Goal: Task Accomplishment & Management: Use online tool/utility

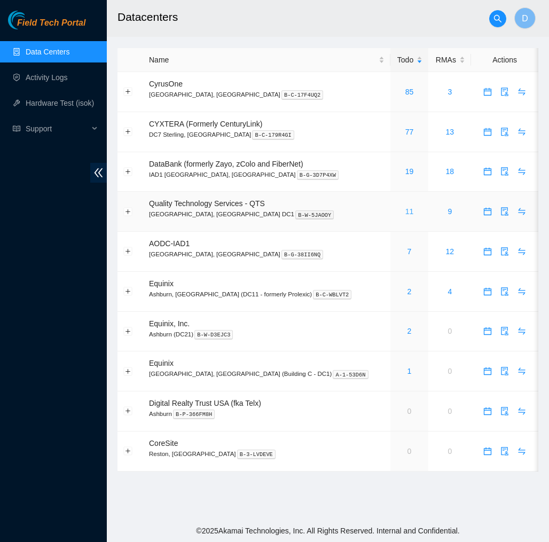
click at [405, 213] on link "11" at bounding box center [409, 211] width 9 height 9
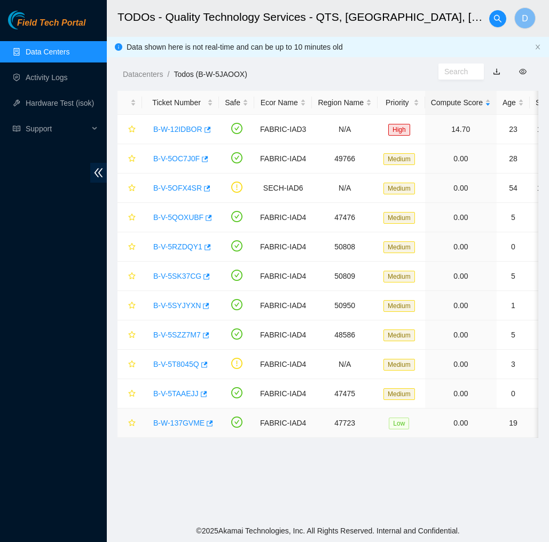
click at [199, 421] on link "B-W-137GVME" at bounding box center [178, 423] width 51 height 9
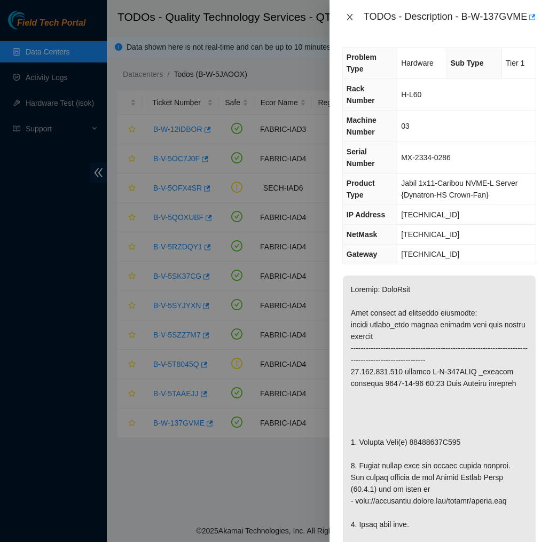
click at [356, 21] on button "Close" at bounding box center [349, 17] width 15 height 10
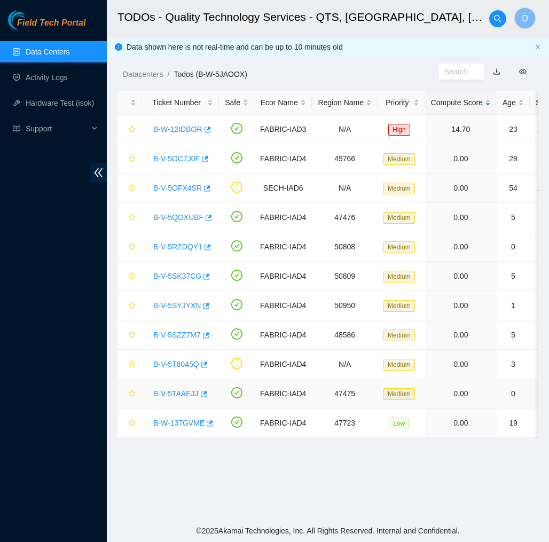
click at [186, 387] on div "B-V-5TAAEJJ" at bounding box center [180, 393] width 65 height 17
click at [185, 391] on link "B-V-5TAAEJJ" at bounding box center [175, 393] width 45 height 9
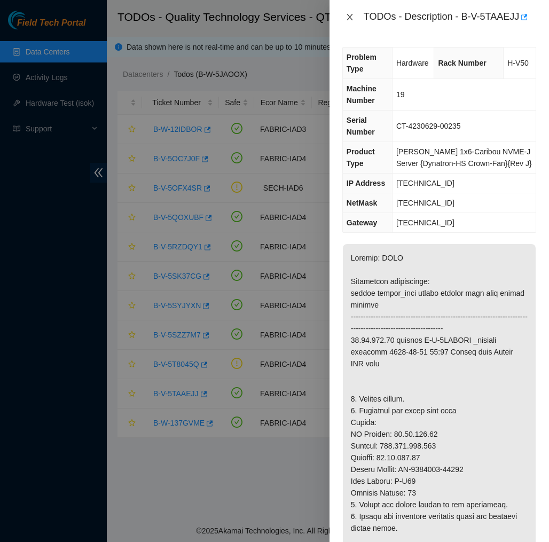
click at [346, 20] on icon "close" at bounding box center [349, 17] width 9 height 9
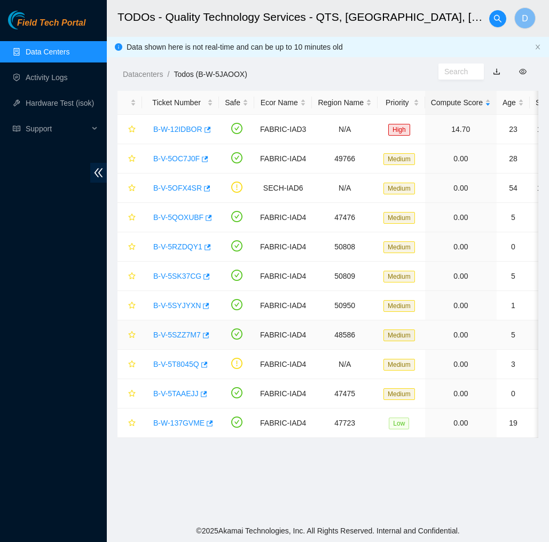
click at [184, 338] on link "B-V-5SZZ7M7" at bounding box center [177, 335] width 48 height 9
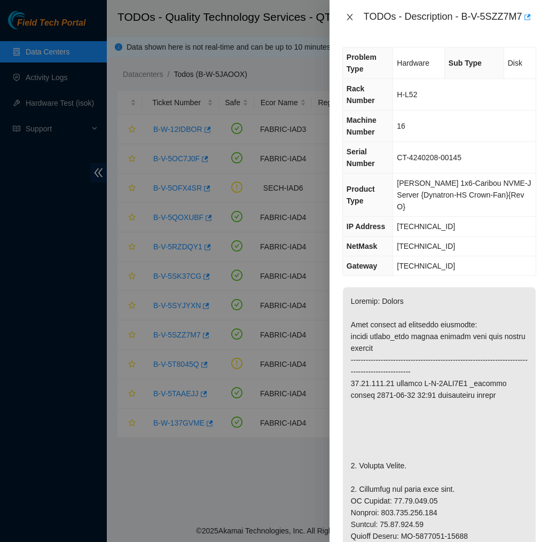
click at [348, 21] on icon "close" at bounding box center [349, 17] width 9 height 9
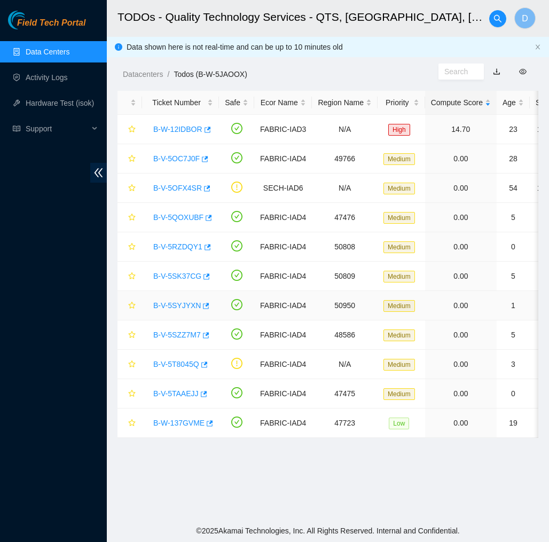
click at [185, 303] on link "B-V-5SYJYXN" at bounding box center [177, 305] width 48 height 9
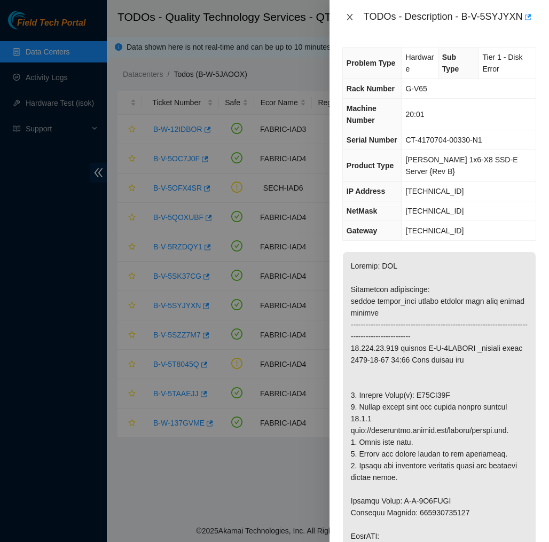
click at [350, 18] on icon "close" at bounding box center [350, 17] width 6 height 6
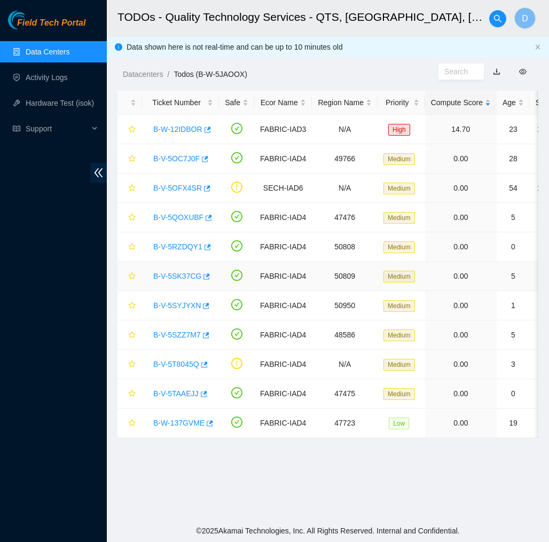
click at [192, 277] on link "B-V-5SK37CG" at bounding box center [177, 276] width 48 height 9
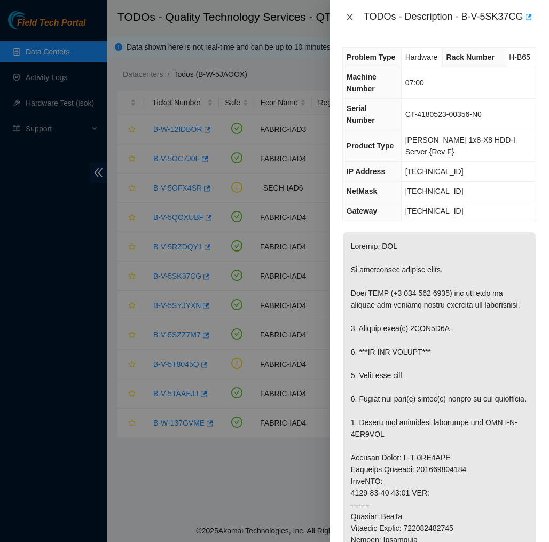
click at [345, 20] on icon "close" at bounding box center [349, 17] width 9 height 9
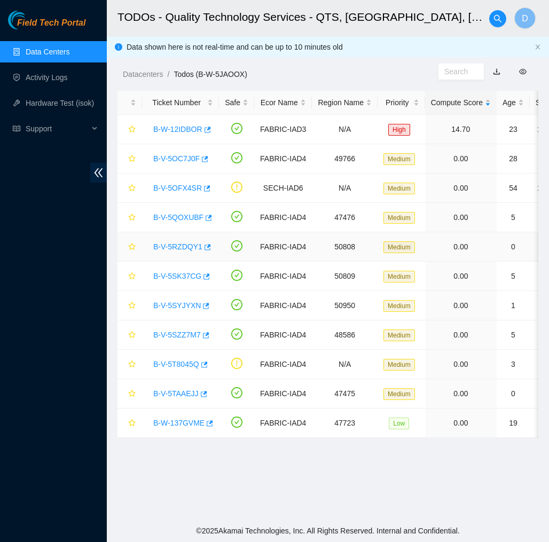
click at [184, 250] on link "B-V-5RZDQY1" at bounding box center [177, 246] width 49 height 9
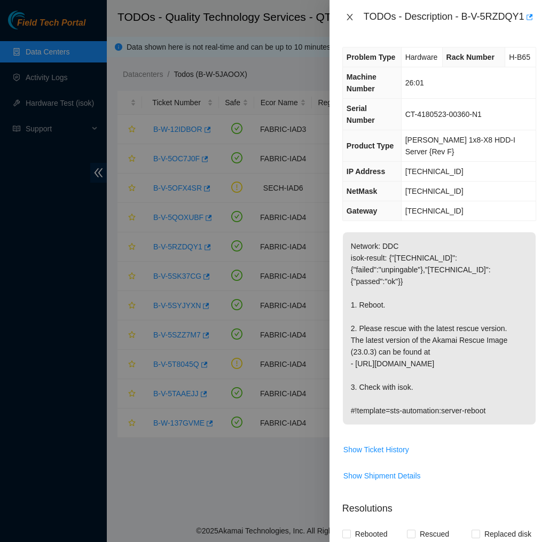
click at [350, 21] on icon "close" at bounding box center [349, 17] width 9 height 9
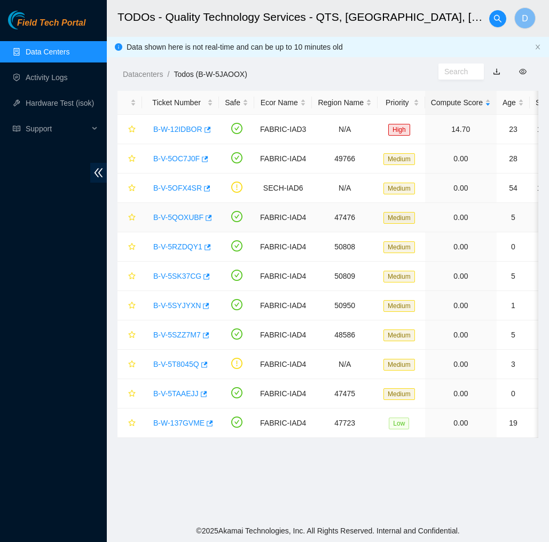
click at [184, 216] on link "B-V-5QOXUBF" at bounding box center [178, 217] width 50 height 9
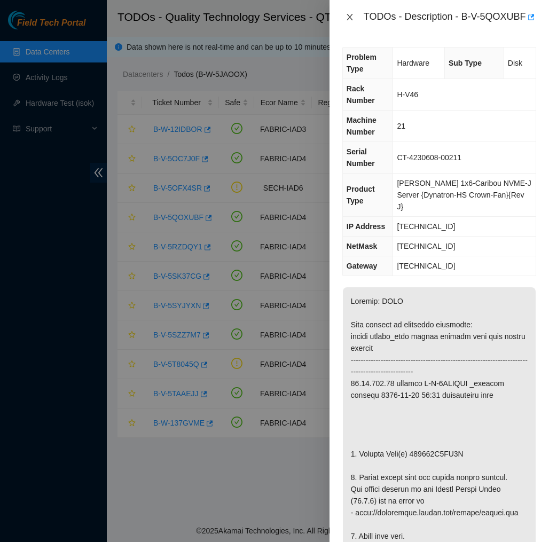
click at [351, 20] on icon "close" at bounding box center [350, 17] width 6 height 6
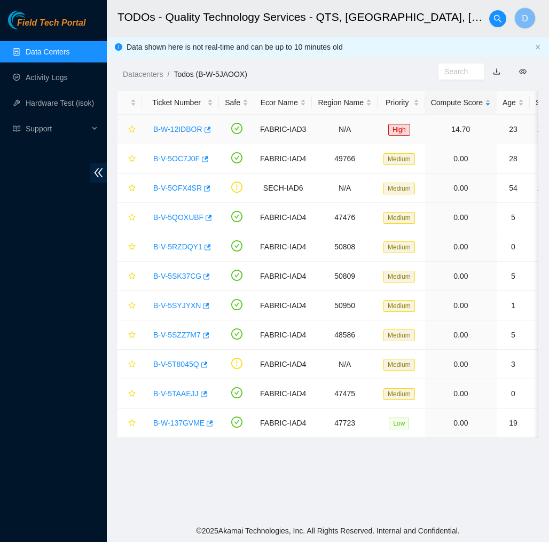
click at [177, 126] on link "B-W-12IDBOR" at bounding box center [177, 129] width 49 height 9
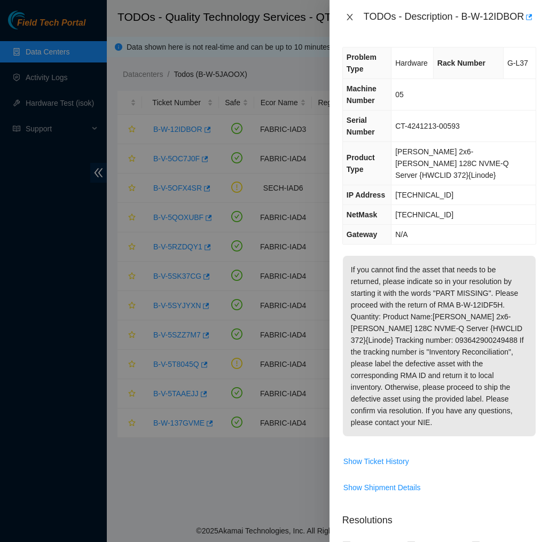
click at [350, 21] on icon "close" at bounding box center [349, 17] width 9 height 9
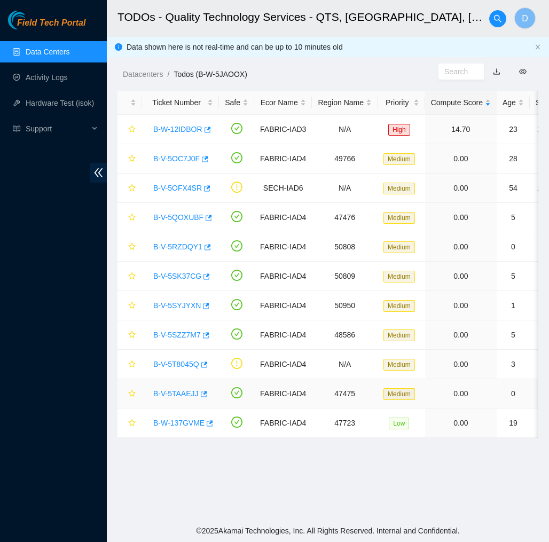
click at [184, 396] on link "B-V-5TAAEJJ" at bounding box center [175, 393] width 45 height 9
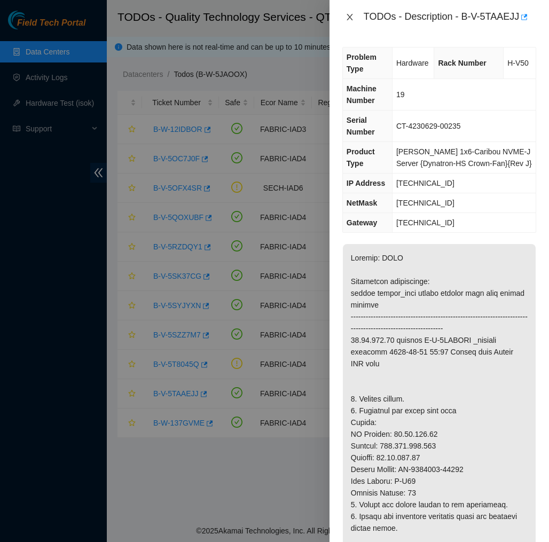
click at [349, 22] on button "Close" at bounding box center [349, 17] width 15 height 10
